Goal: Find specific page/section: Find specific page/section

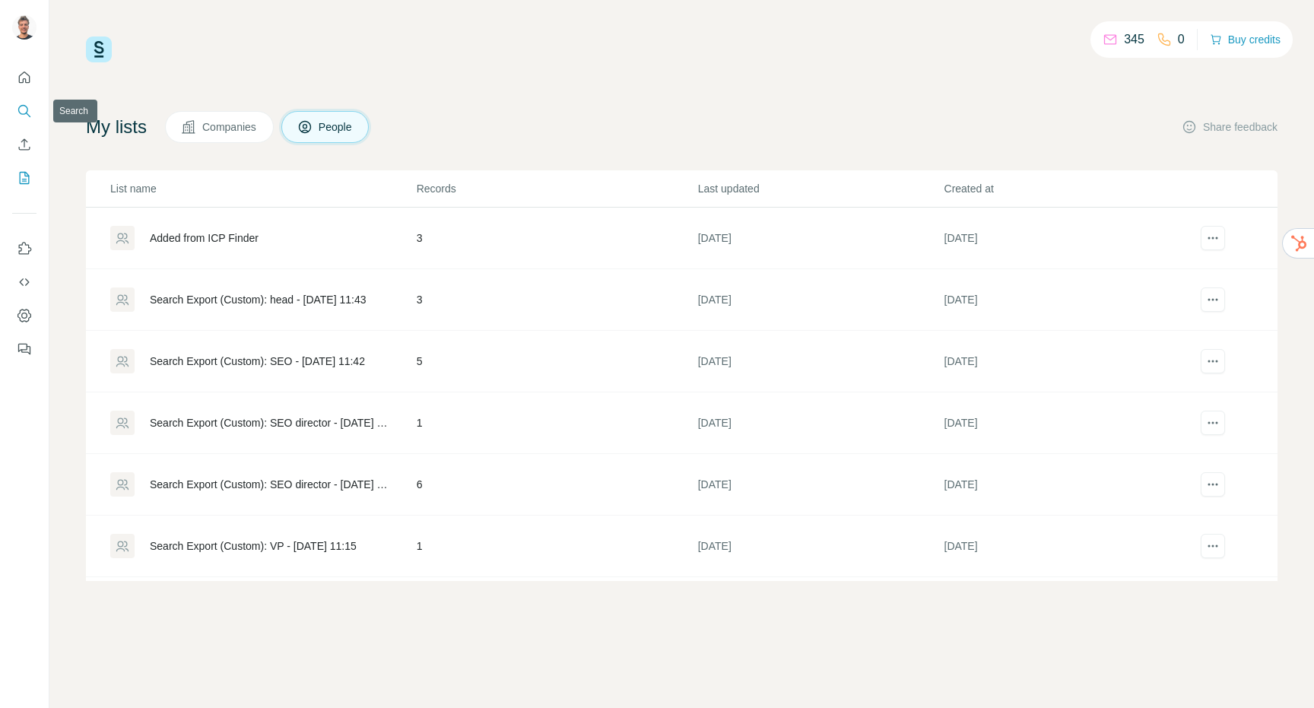
click at [25, 113] on icon "Search" at bounding box center [23, 110] width 10 height 10
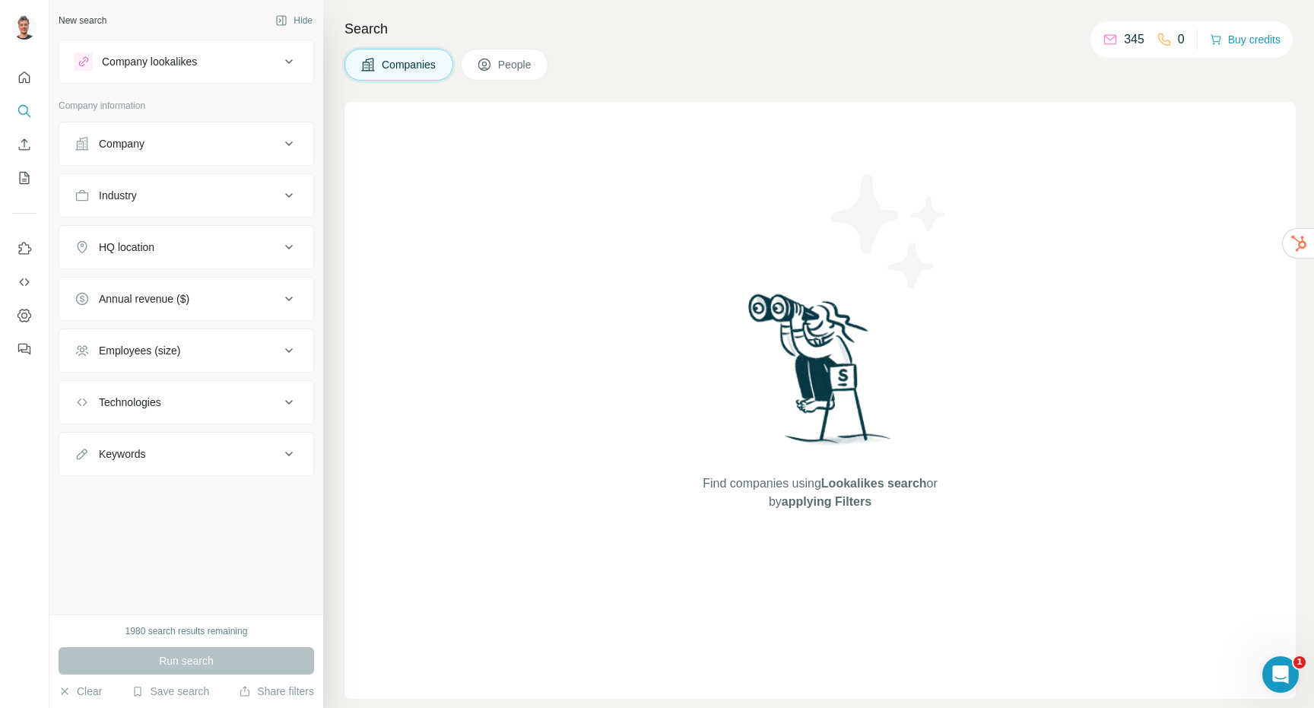
click at [518, 65] on span "People" at bounding box center [515, 64] width 35 height 15
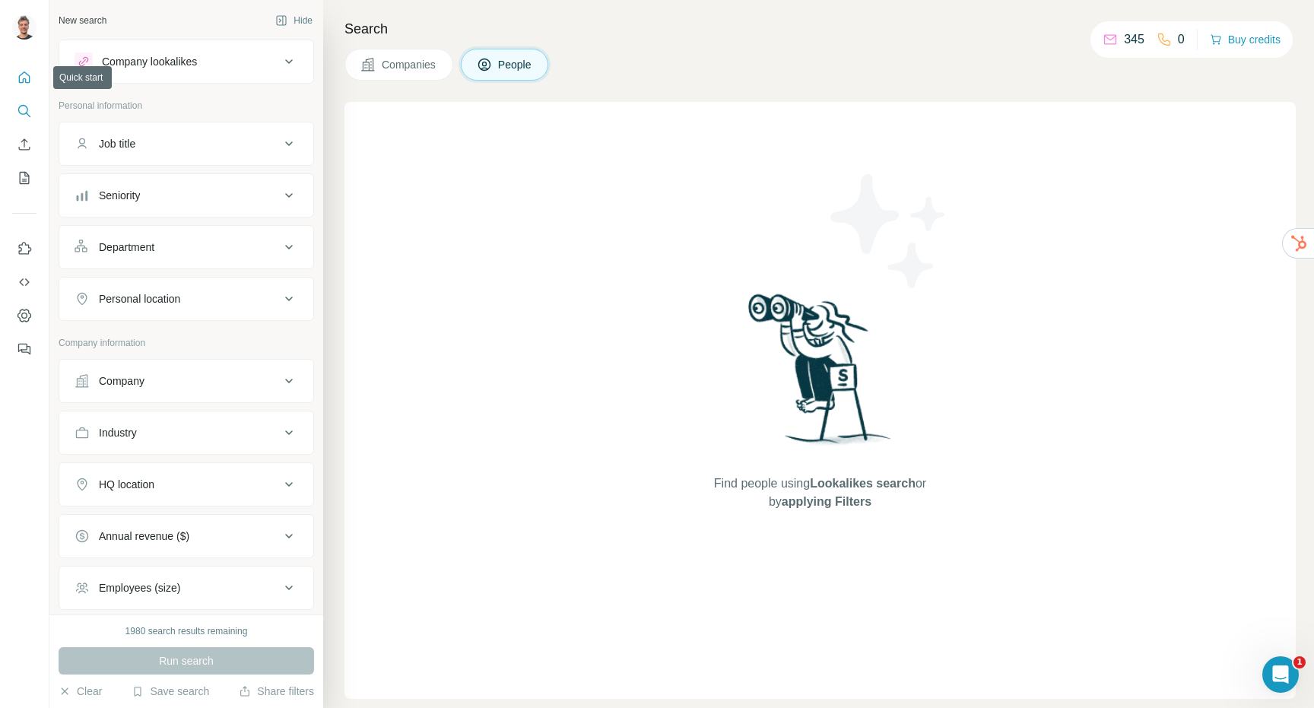
click at [24, 68] on button "Quick start" at bounding box center [24, 77] width 24 height 27
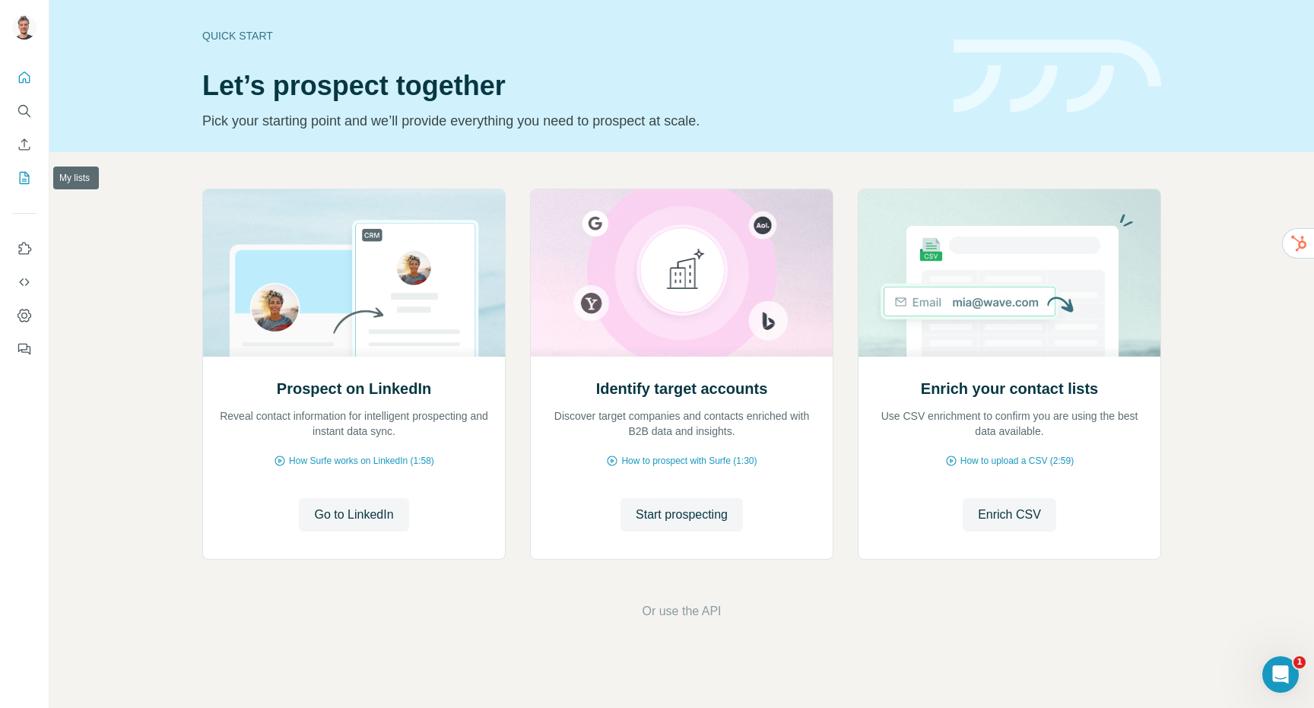
click at [25, 176] on icon "My lists" at bounding box center [24, 177] width 15 height 15
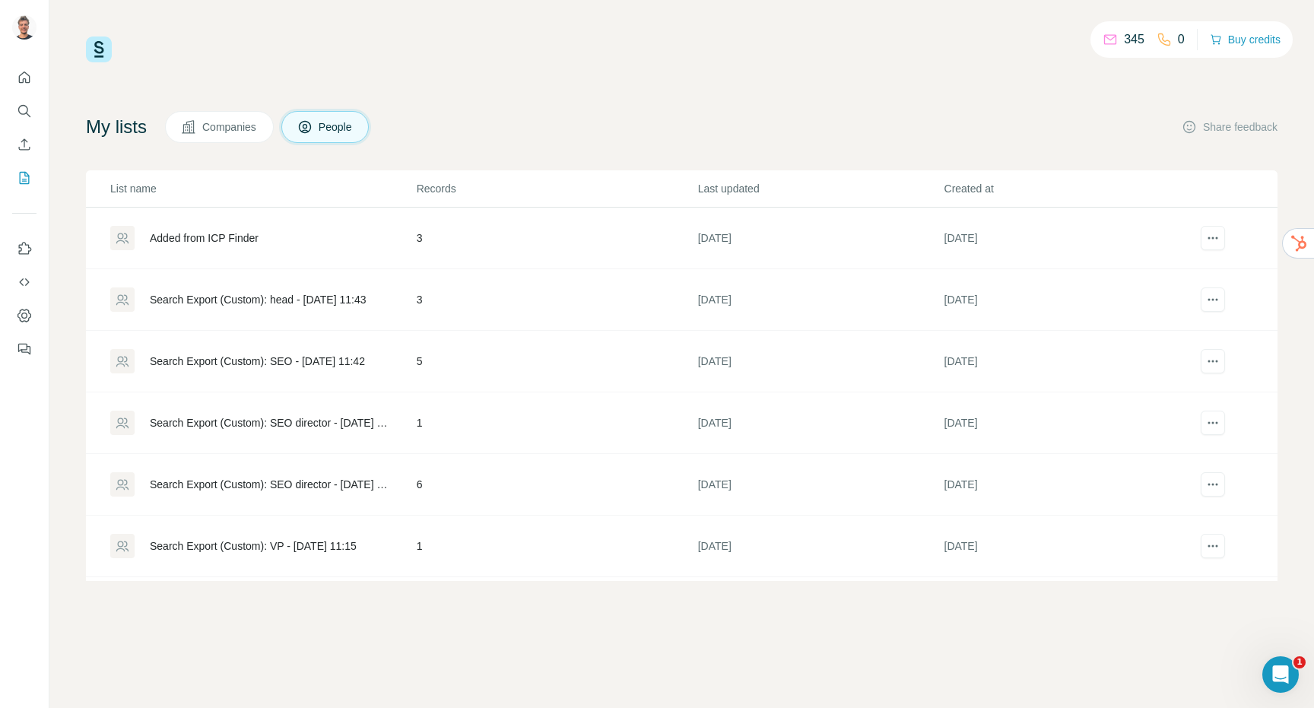
click at [154, 185] on p "List name" at bounding box center [262, 188] width 305 height 15
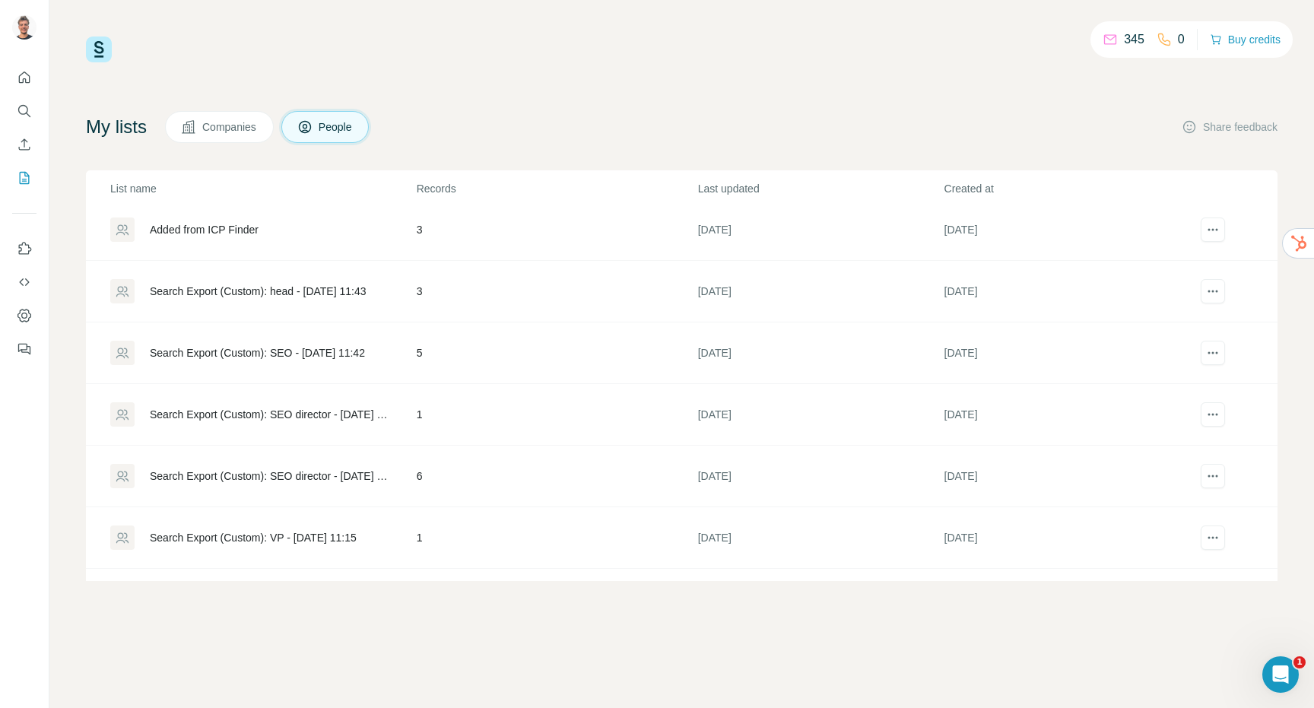
scroll to position [366, 0]
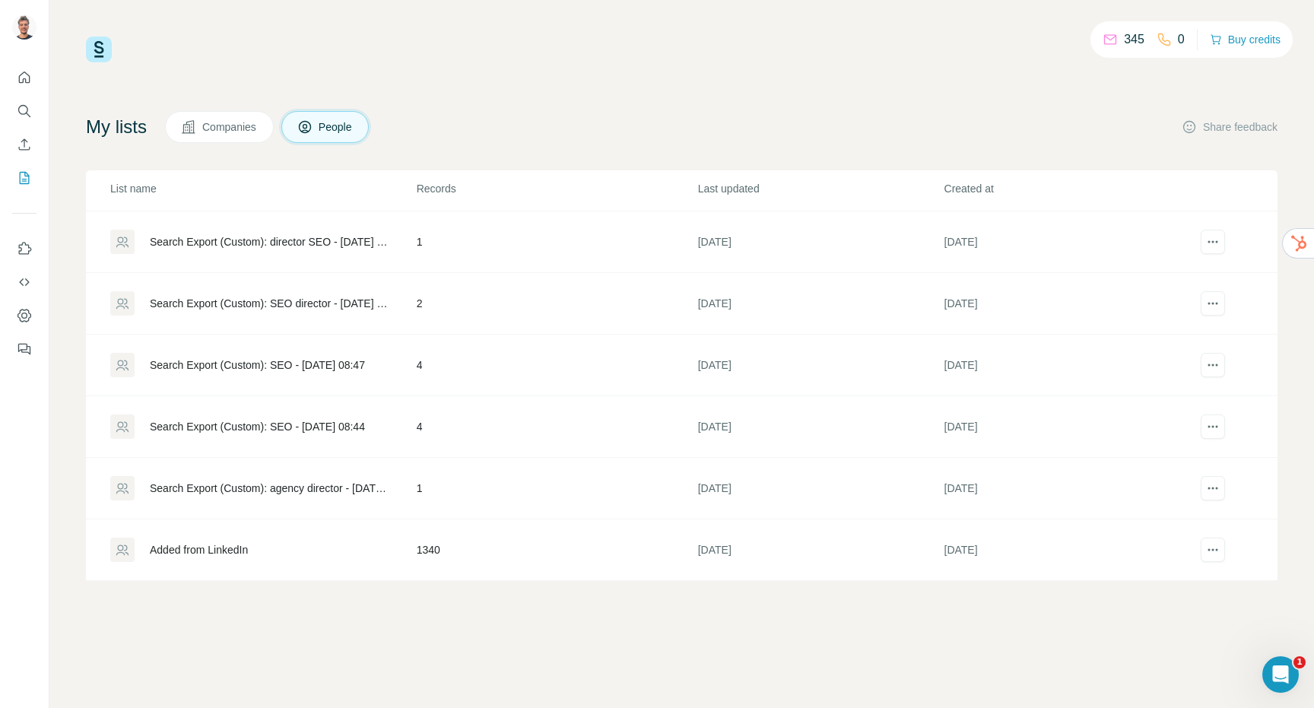
click at [246, 544] on div "Added from LinkedIn" at bounding box center [199, 549] width 98 height 15
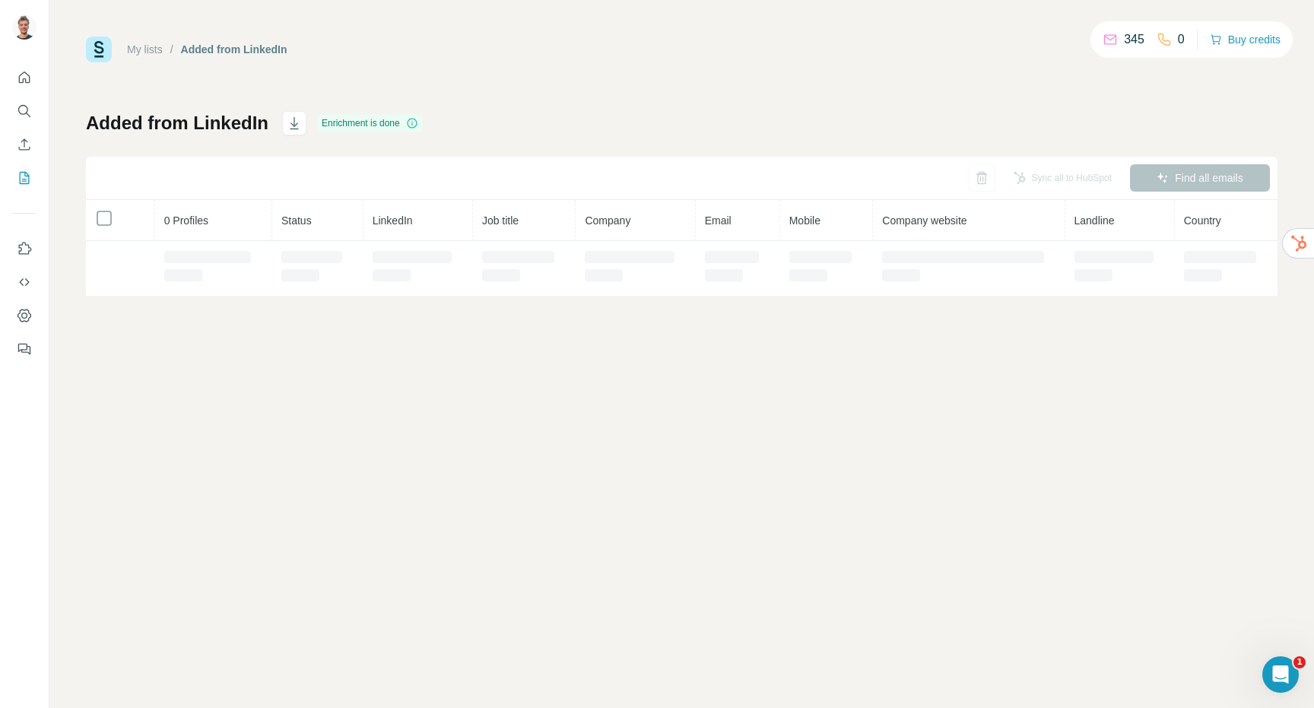
click at [222, 551] on div "My lists / Added from LinkedIn 345 0 Buy credits Added from LinkedIn Enrichment…" at bounding box center [681, 354] width 1265 height 708
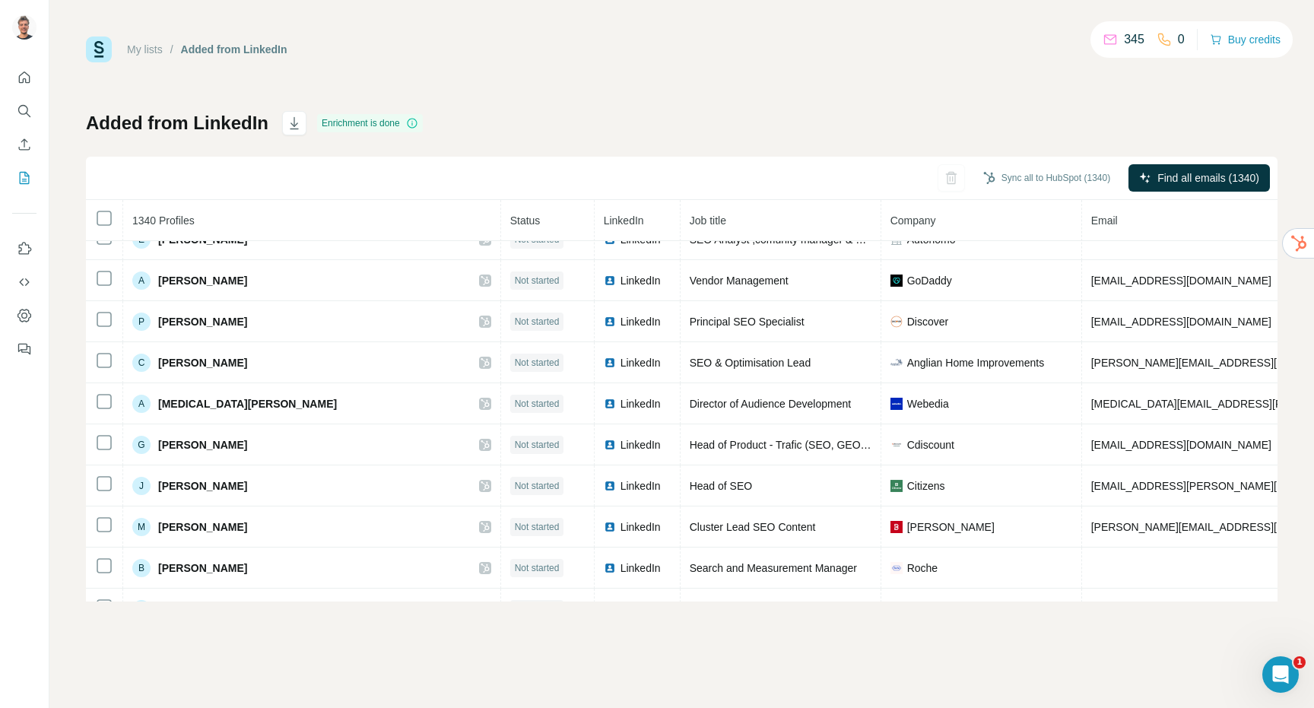
scroll to position [2282, 0]
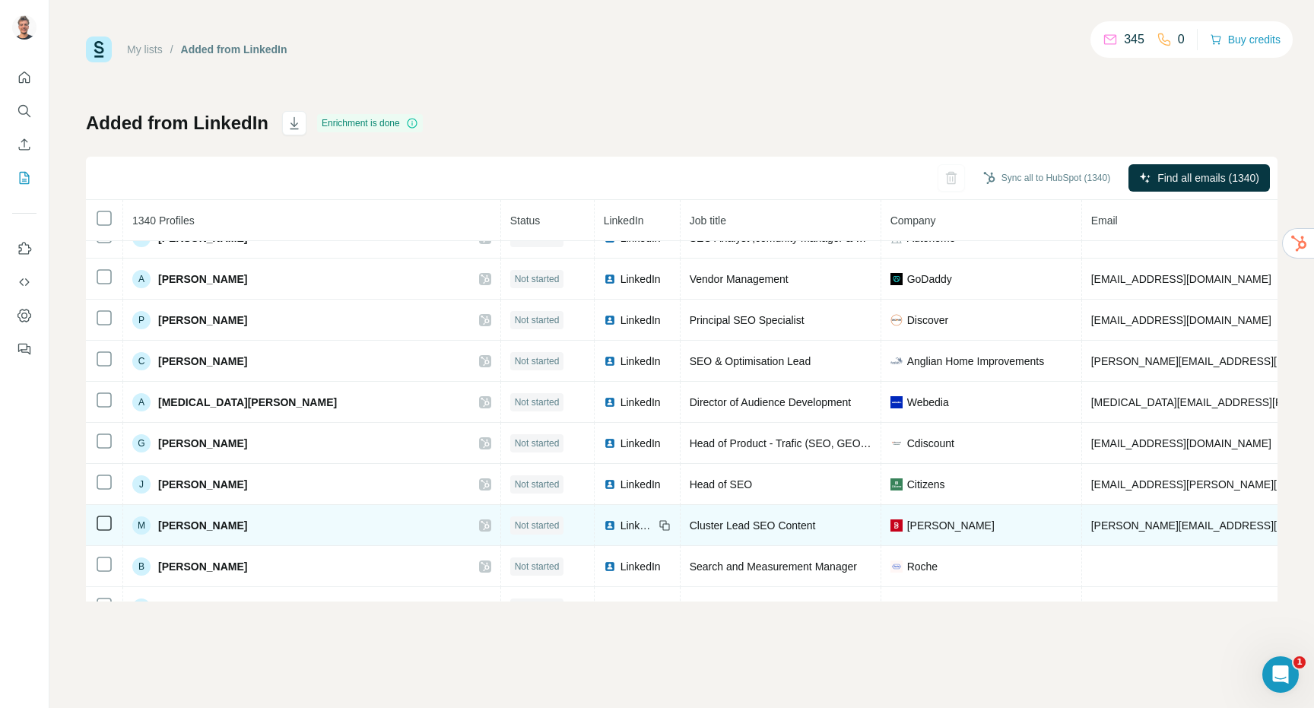
click at [424, 530] on div "M [PERSON_NAME]" at bounding box center [311, 525] width 359 height 18
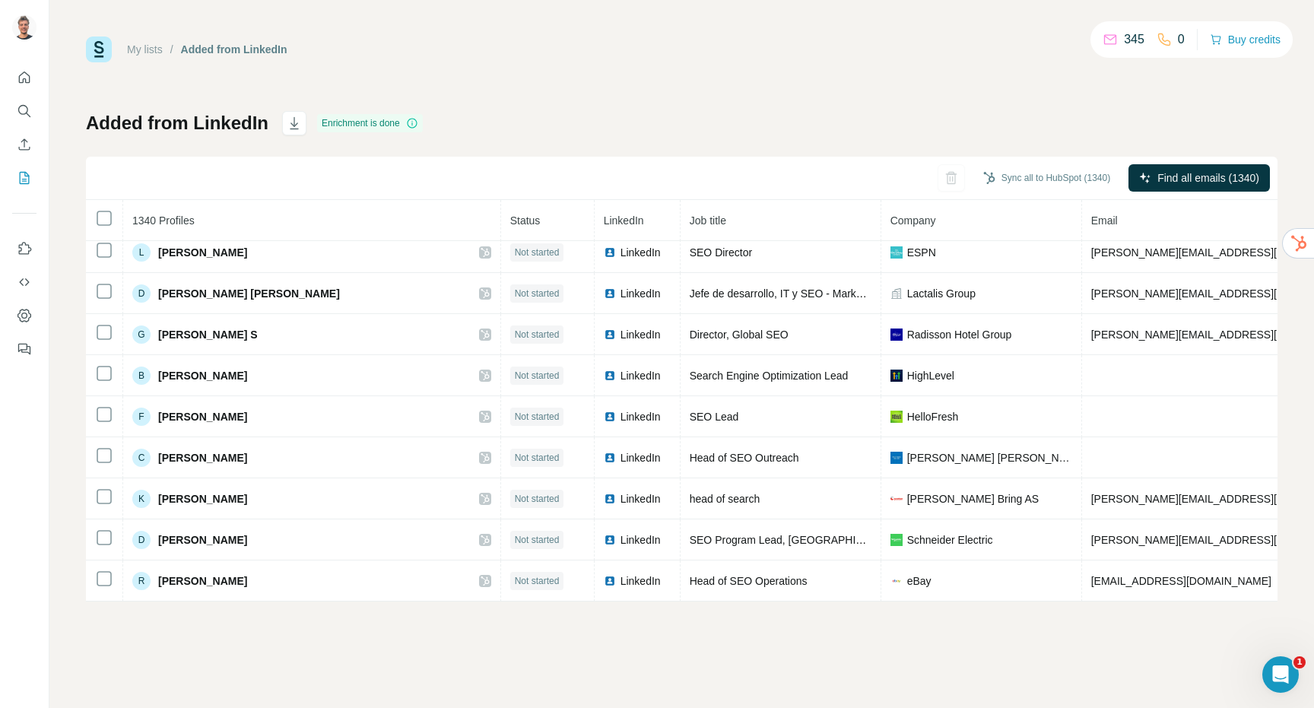
scroll to position [10317, 0]
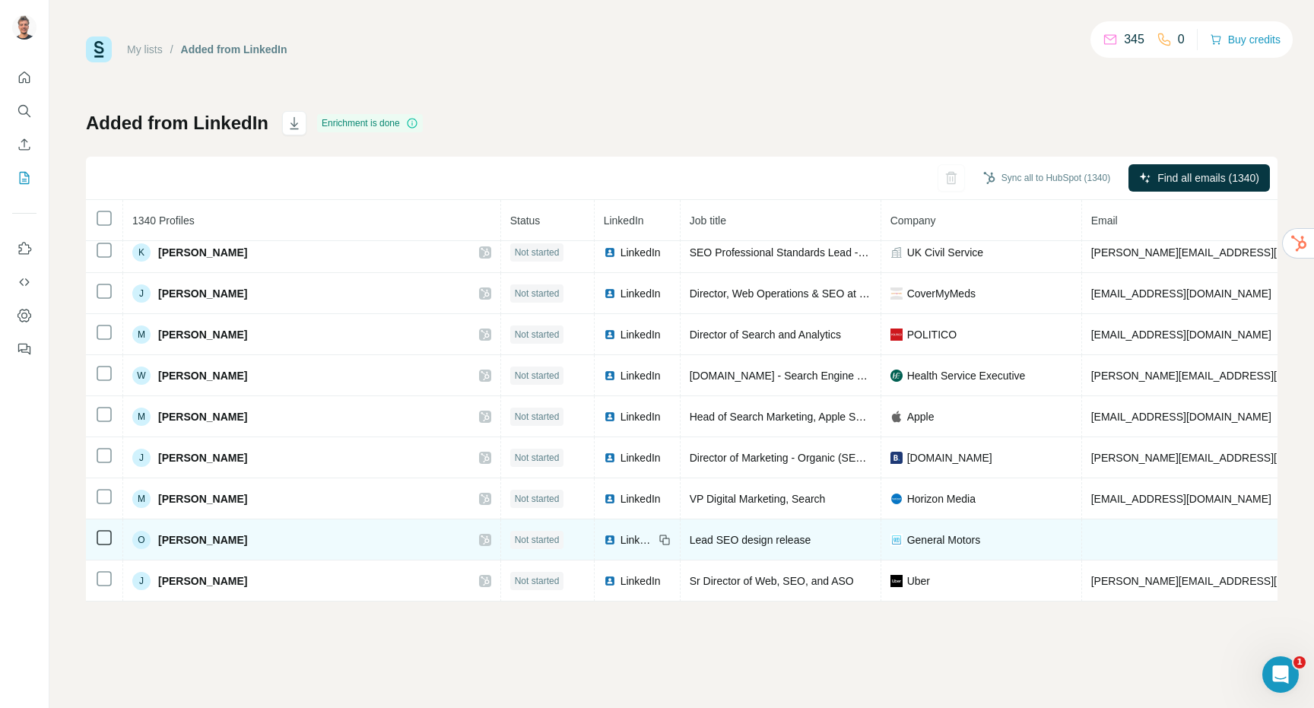
click at [389, 531] on div "O [PERSON_NAME]" at bounding box center [311, 540] width 359 height 18
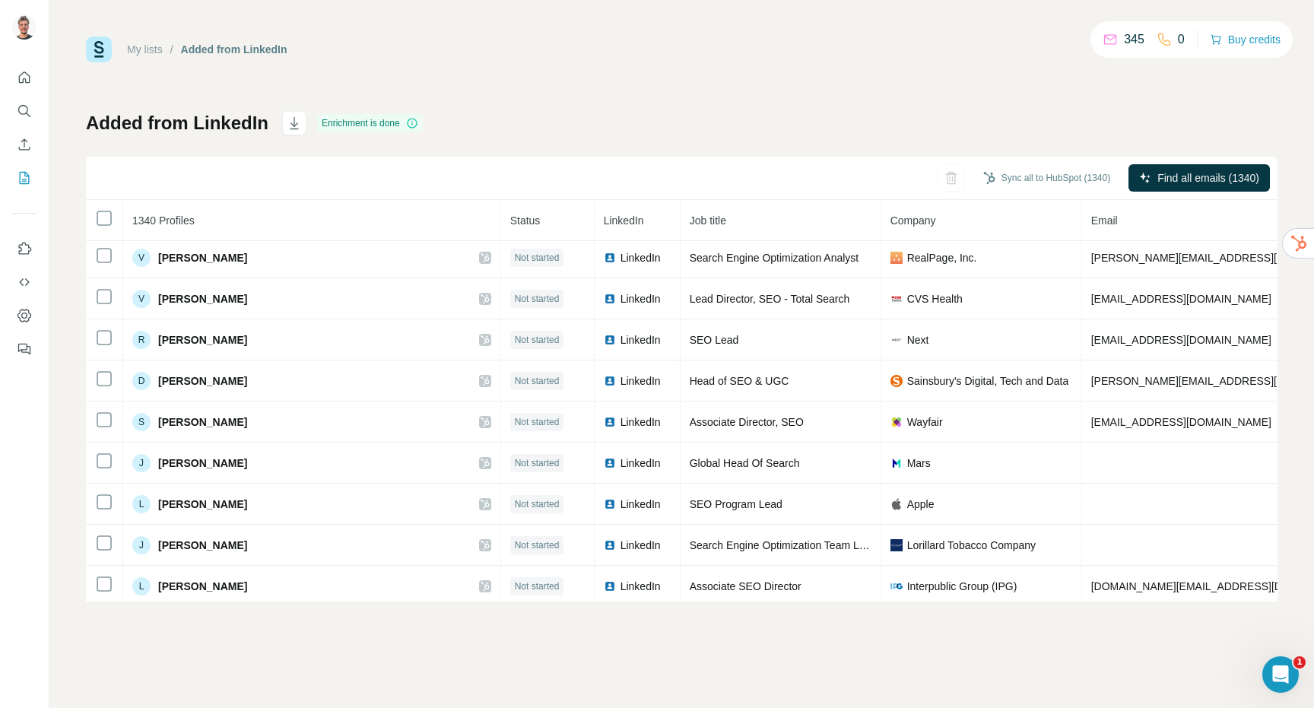
scroll to position [15245, 0]
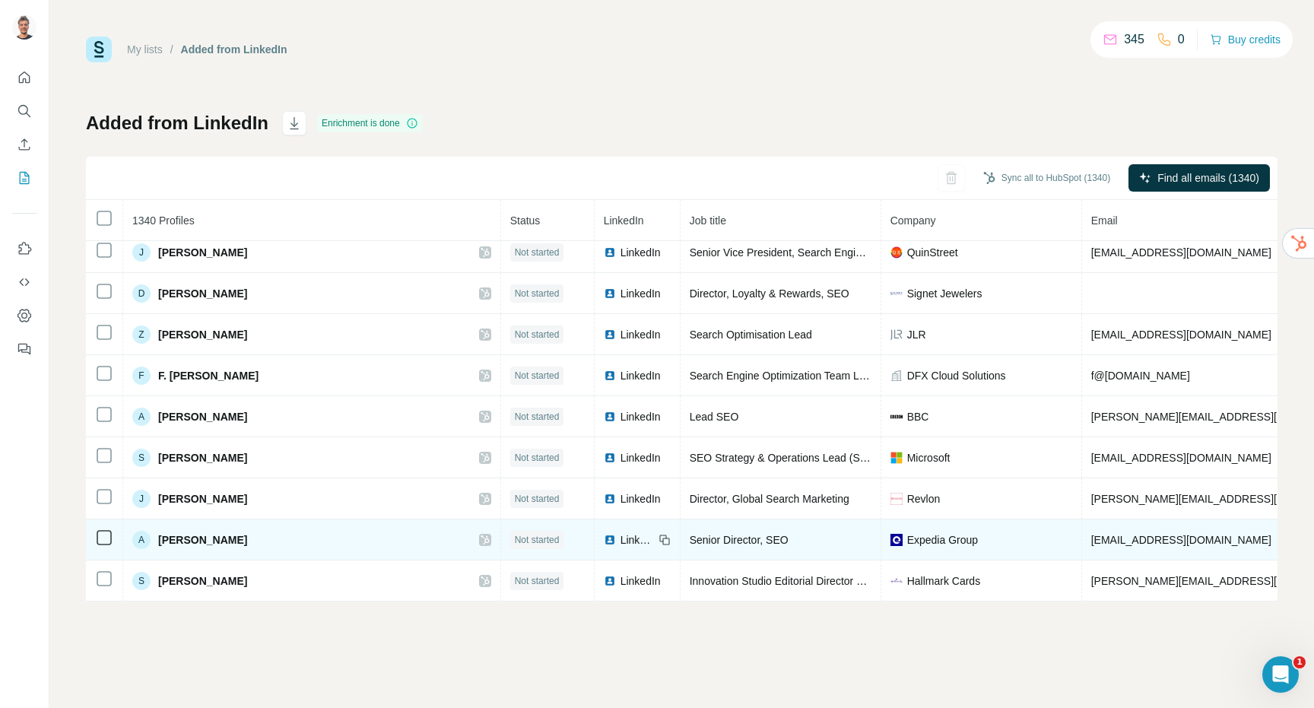
click at [379, 531] on div "A [PERSON_NAME]" at bounding box center [311, 540] width 359 height 18
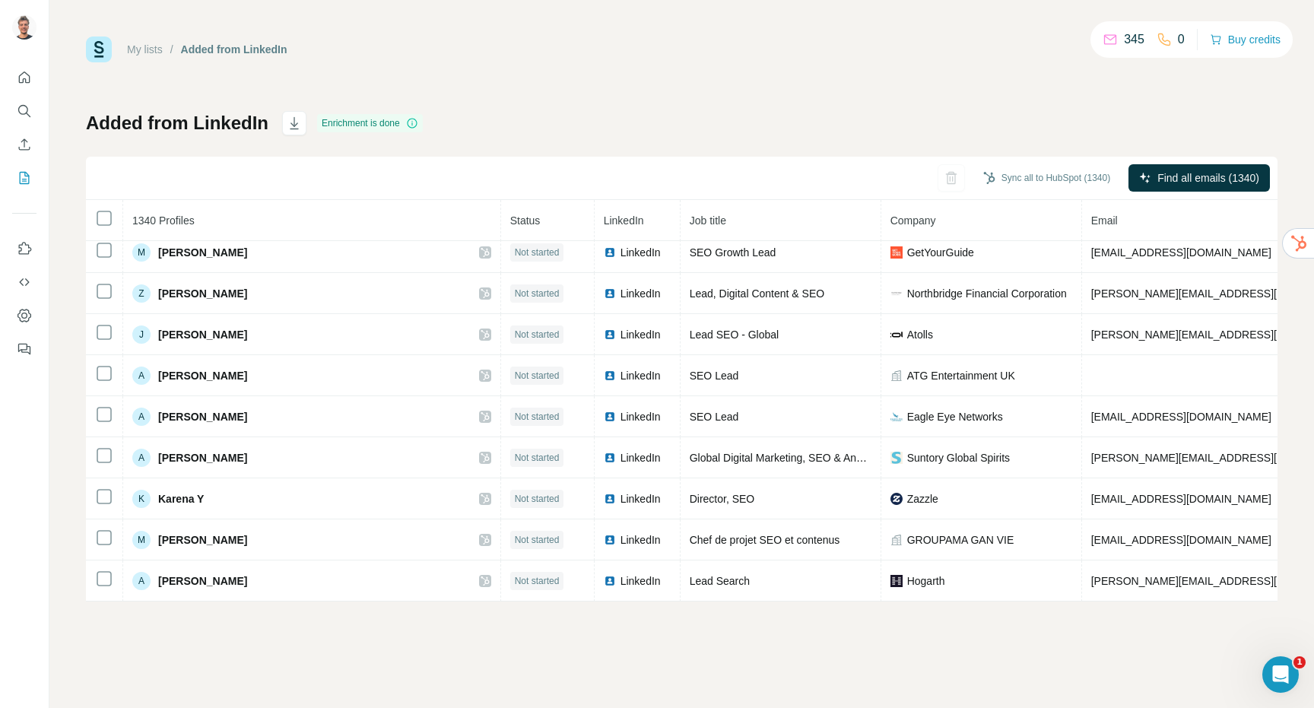
scroll to position [18941, 0]
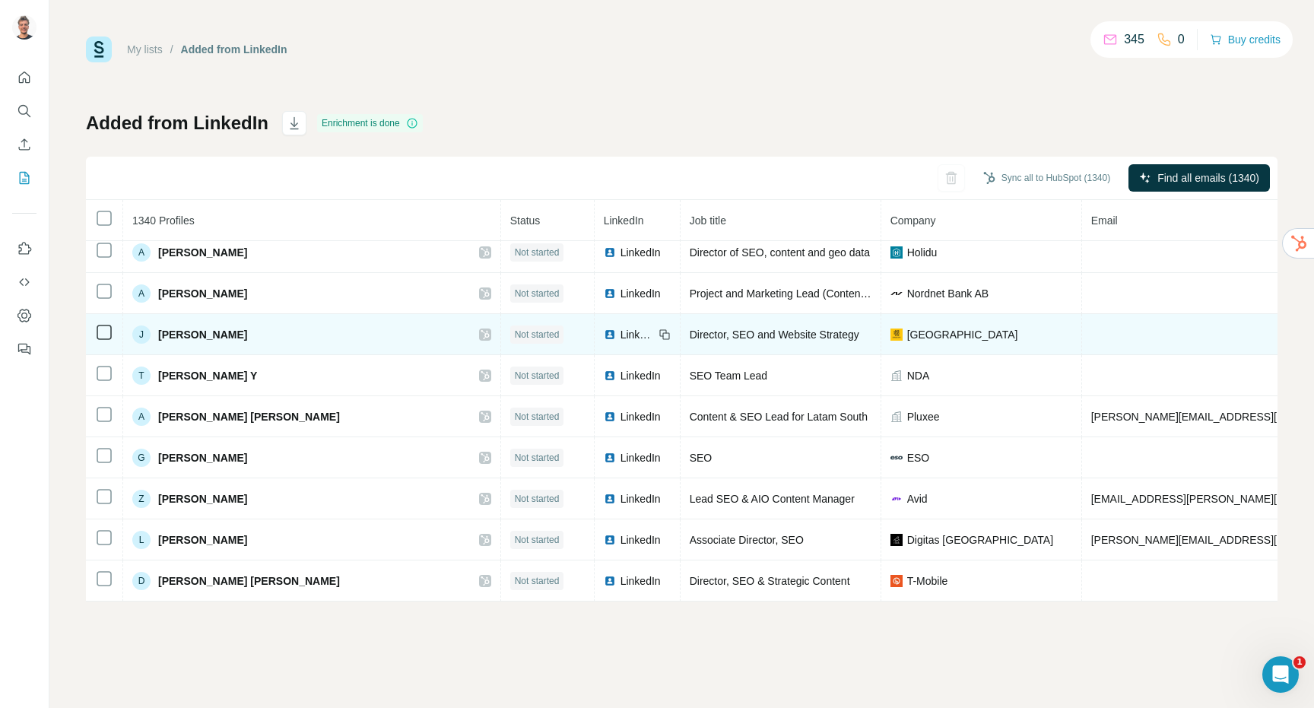
click at [357, 341] on div "[PERSON_NAME]" at bounding box center [311, 334] width 359 height 18
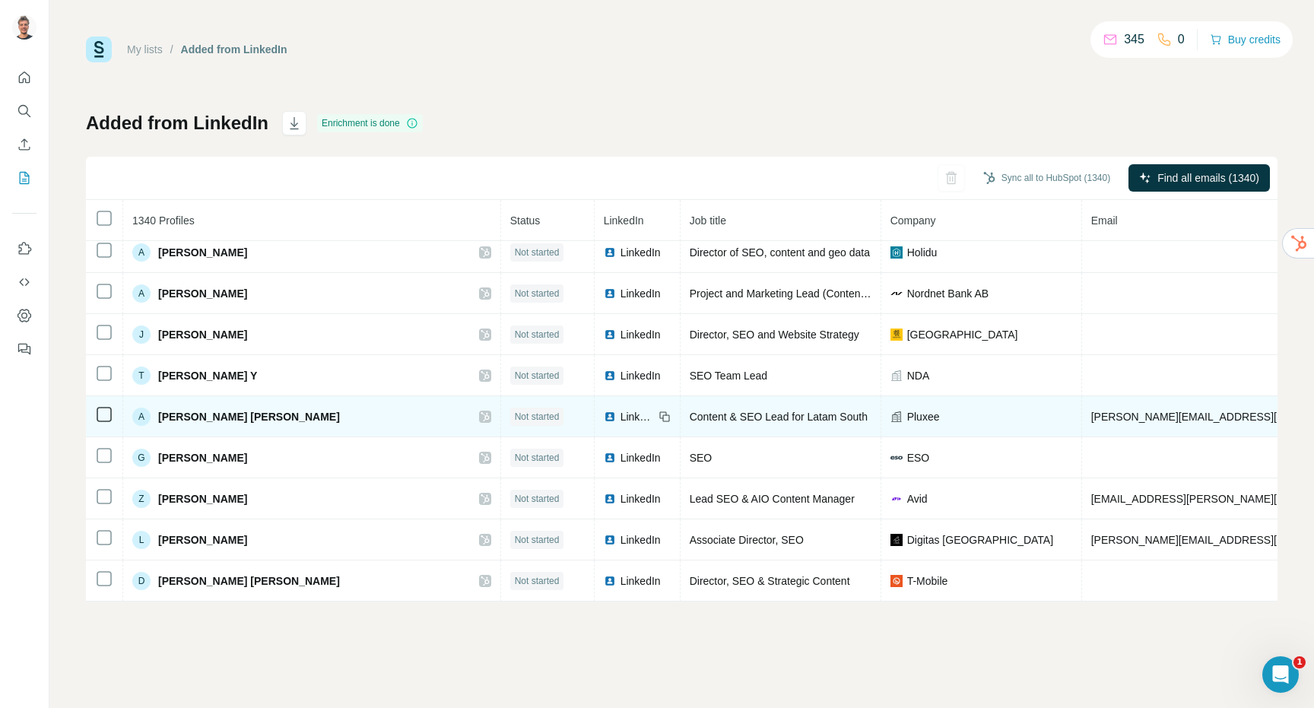
click at [351, 424] on div "A [PERSON_NAME] [PERSON_NAME]" at bounding box center [311, 417] width 359 height 18
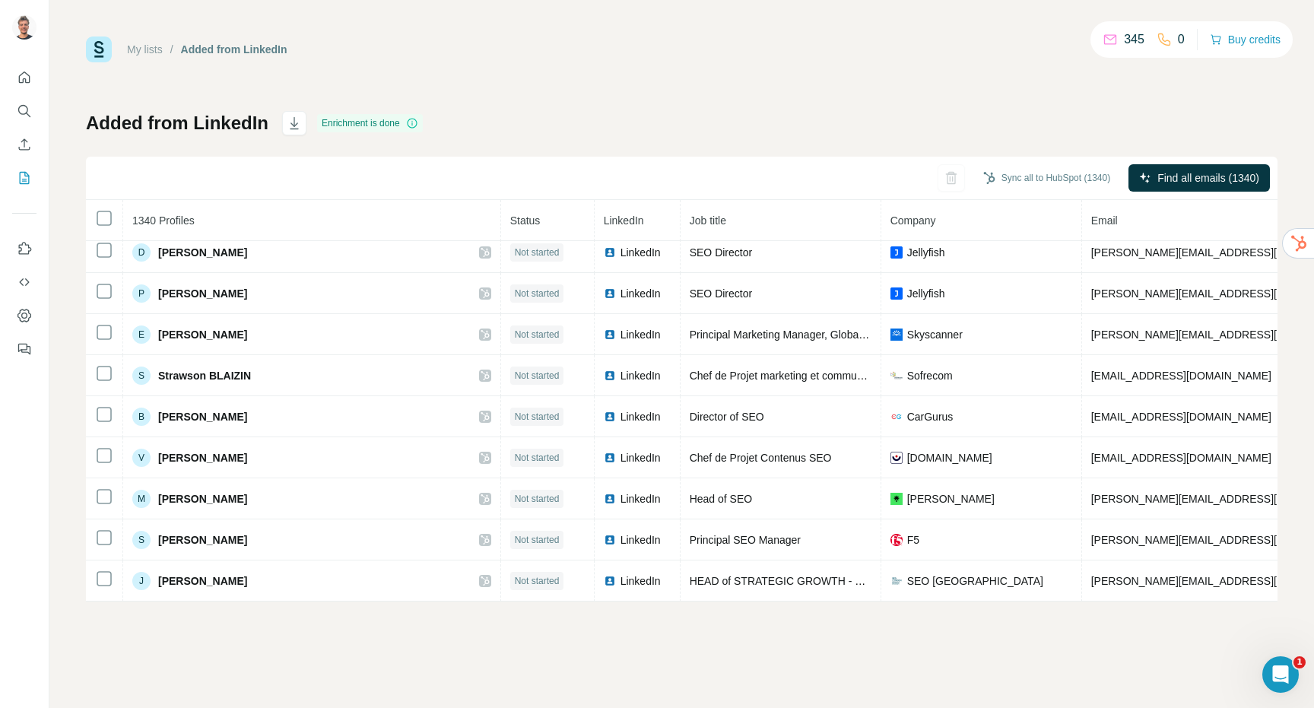
scroll to position [26332, 0]
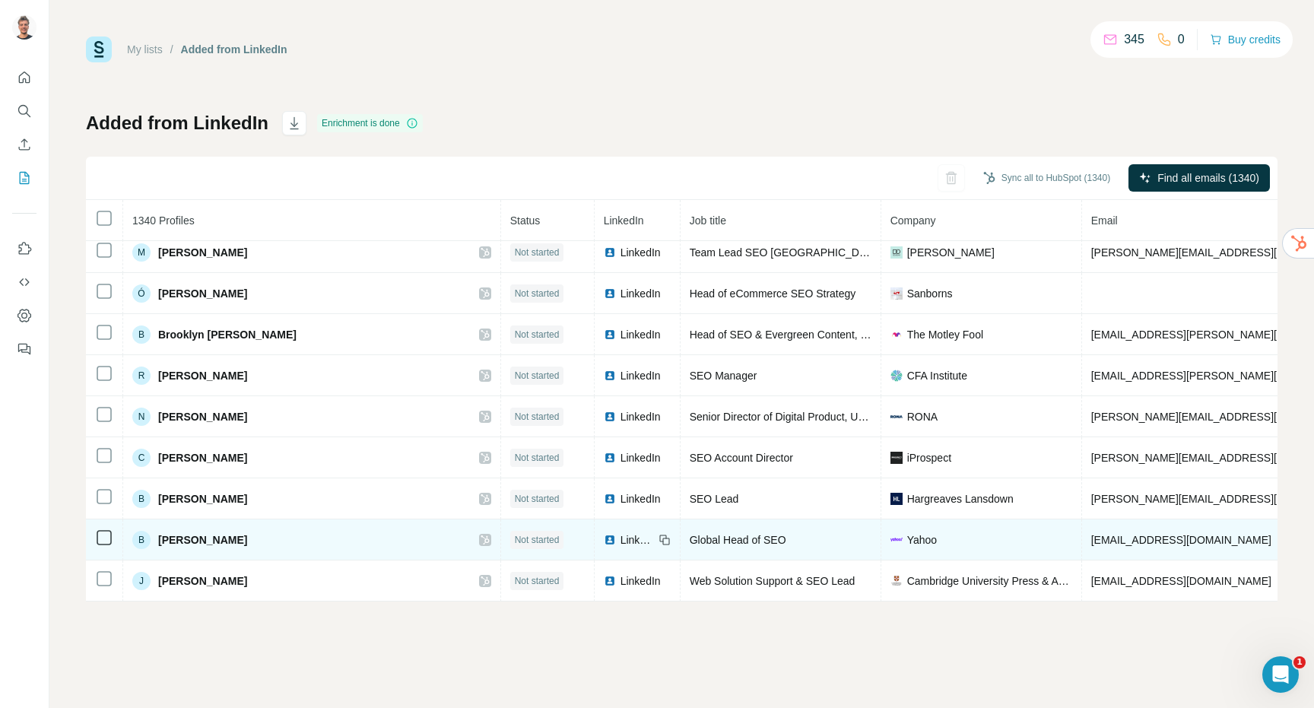
click at [332, 529] on td "B [PERSON_NAME]" at bounding box center [312, 539] width 378 height 41
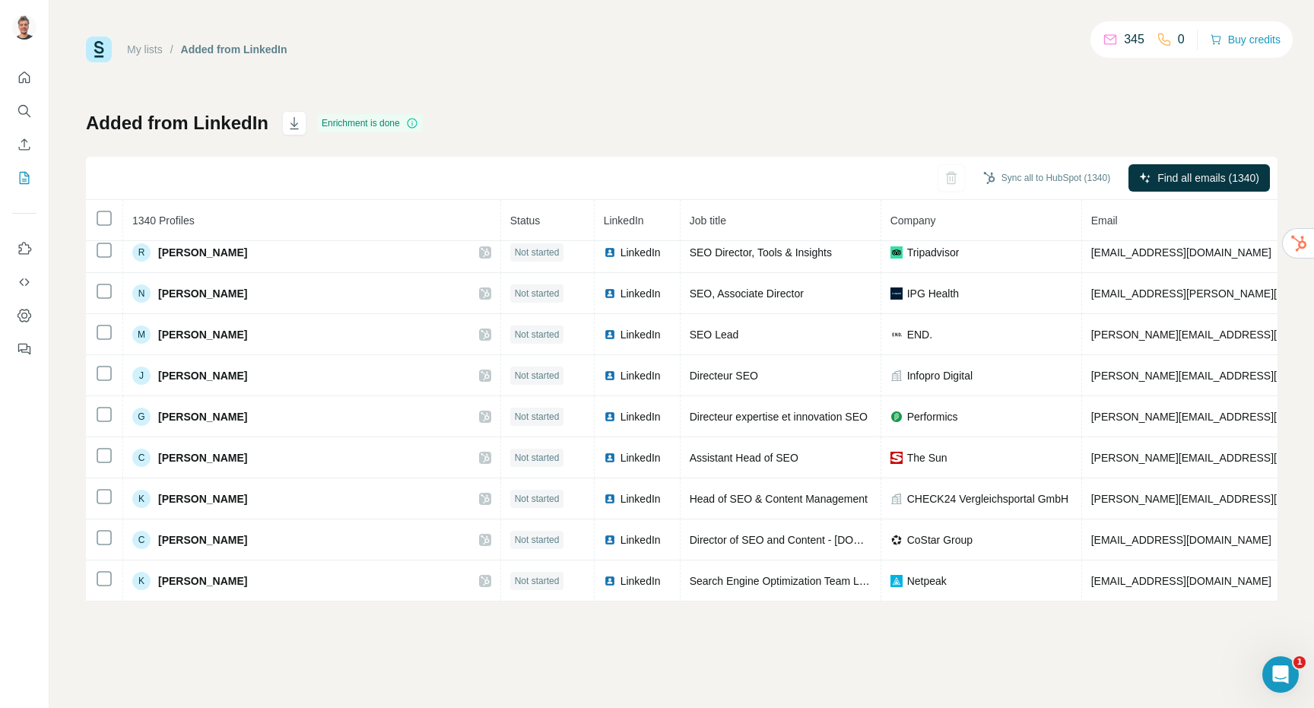
scroll to position [27154, 0]
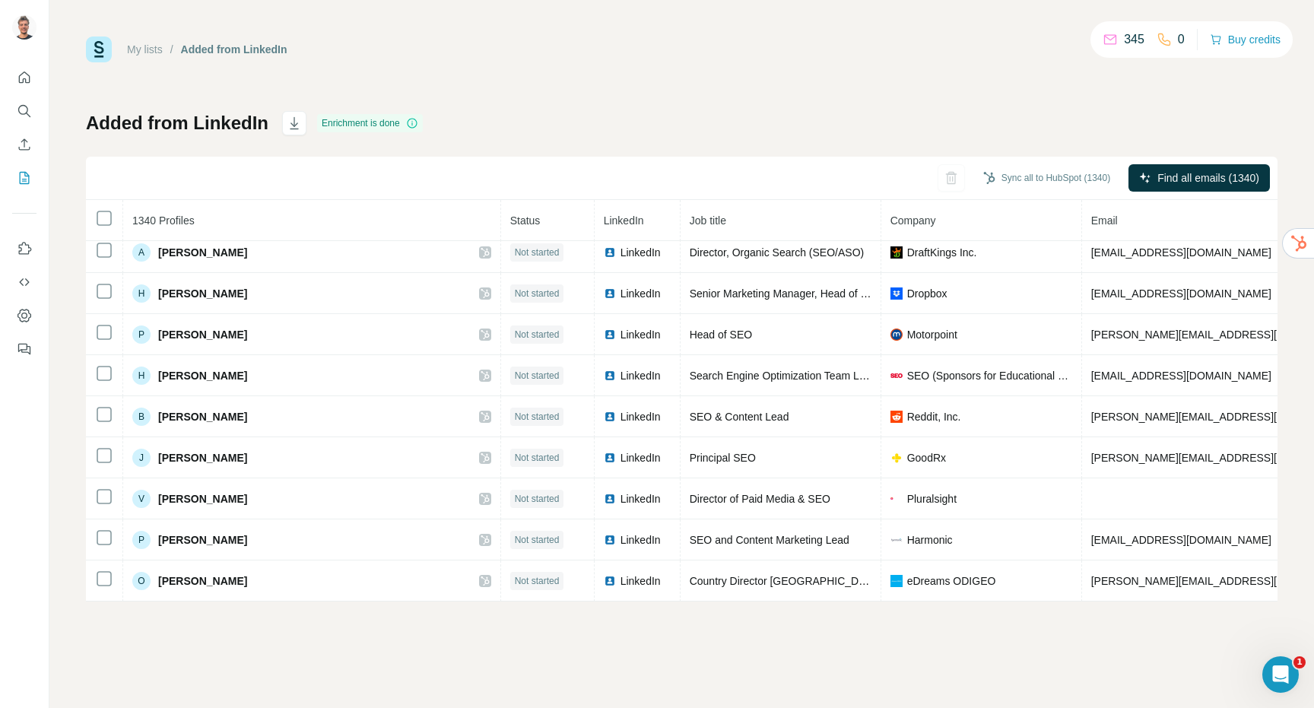
click at [332, 529] on td "P [PERSON_NAME]" at bounding box center [312, 539] width 378 height 41
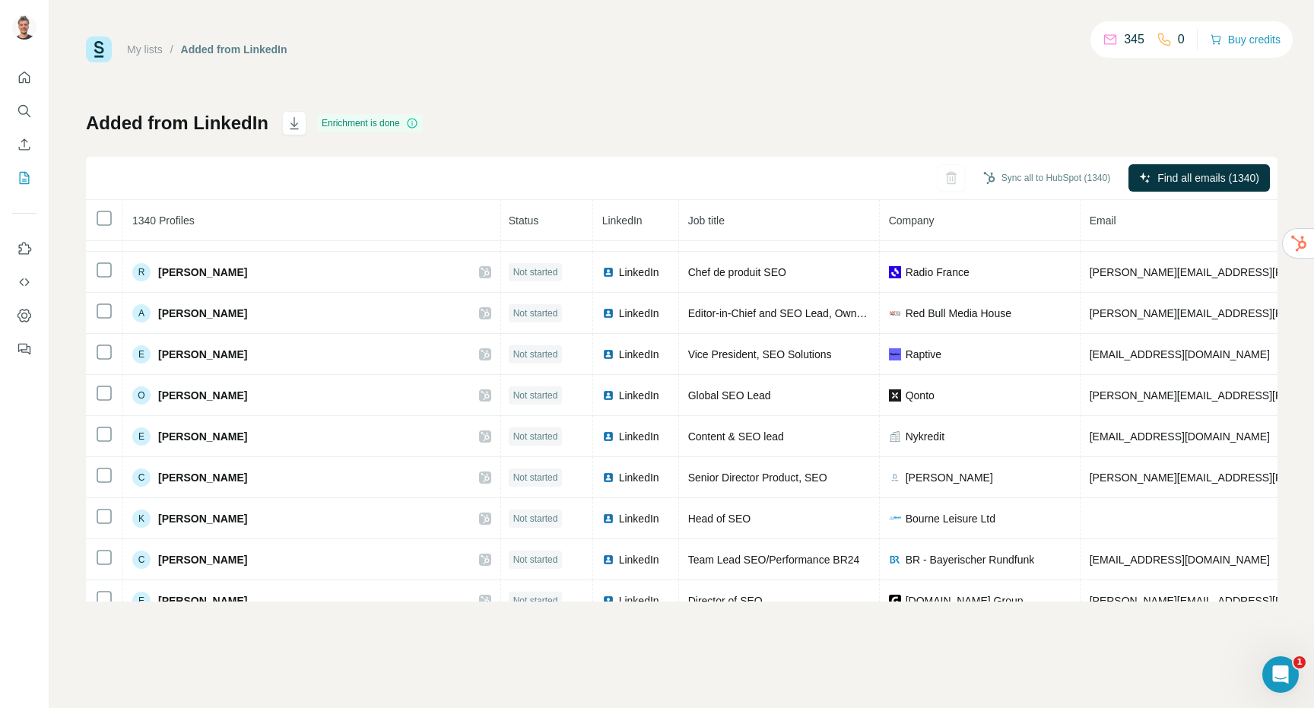
scroll to position [27975, 2]
